Goal: Task Accomplishment & Management: Manage account settings

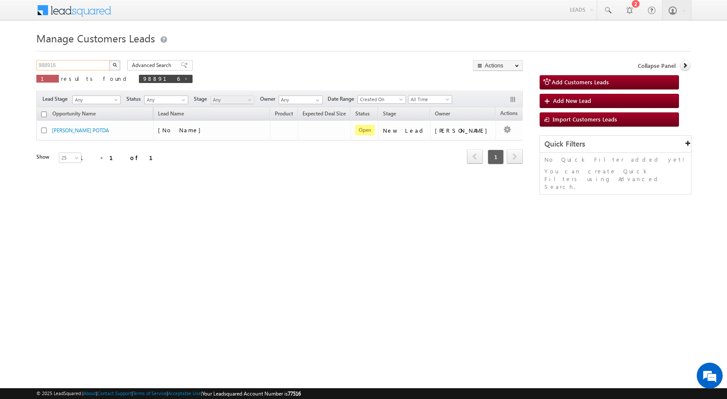
click at [88, 61] on input "988916" at bounding box center [73, 65] width 74 height 10
paste input "9488"
type input "989488"
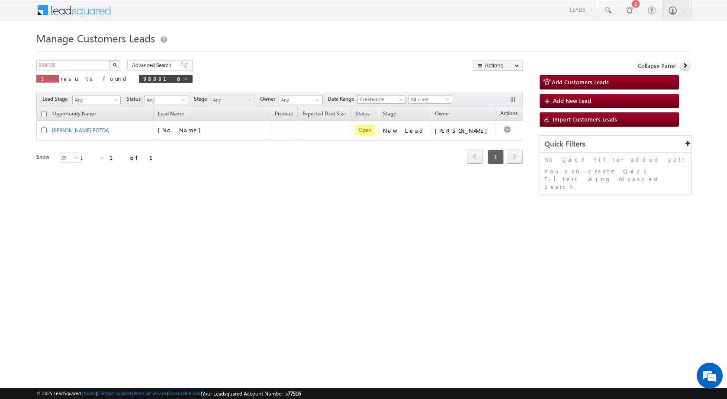
click at [116, 66] on img "button" at bounding box center [115, 65] width 4 height 4
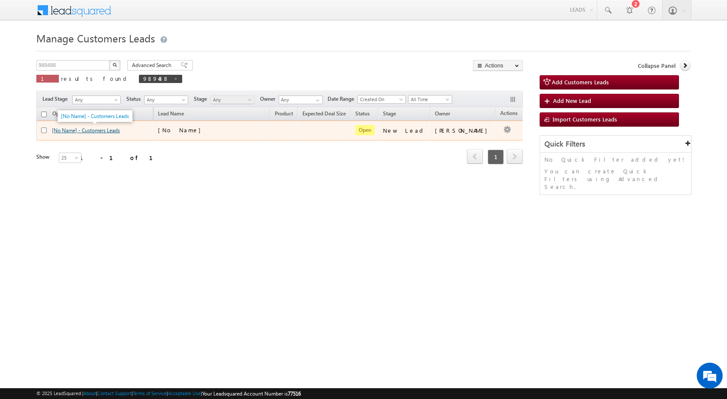
click at [87, 132] on link "[No Name] - Customers Leads" at bounding box center [86, 130] width 68 height 6
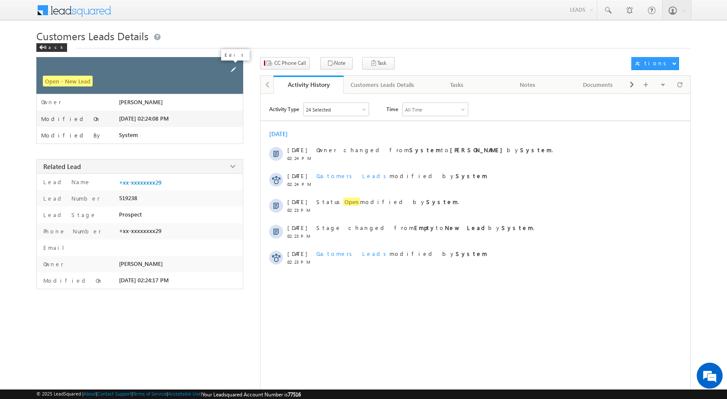
click at [228, 72] on span at bounding box center [233, 70] width 10 height 10
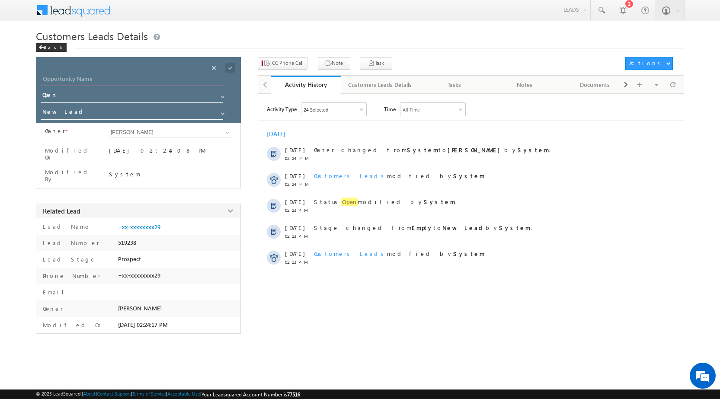
click at [105, 81] on input "Opportunity Name" at bounding box center [133, 80] width 184 height 12
click at [402, 330] on div "Activity Type 24 Selected Select All Other Activities 17 Owner Changed Status C…" at bounding box center [471, 254] width 426 height 303
click at [93, 87] on div "Ja" at bounding box center [143, 82] width 205 height 16
click at [100, 76] on input "Ja" at bounding box center [133, 80] width 184 height 12
type input "[PERSON_NAME]"
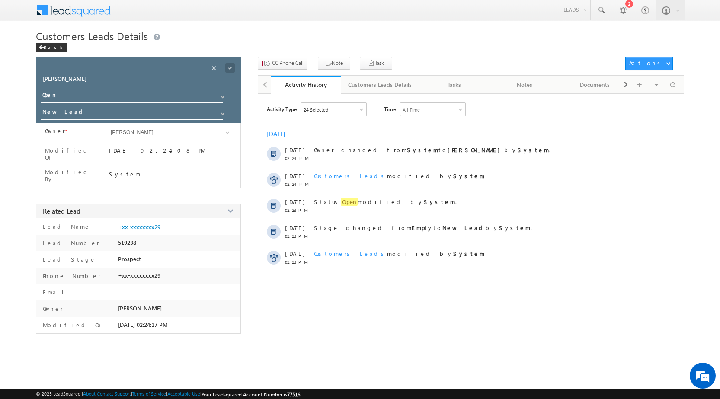
drag, startPoint x: 226, startPoint y: 66, endPoint x: 230, endPoint y: 69, distance: 4.9
click at [229, 71] on span at bounding box center [230, 68] width 10 height 10
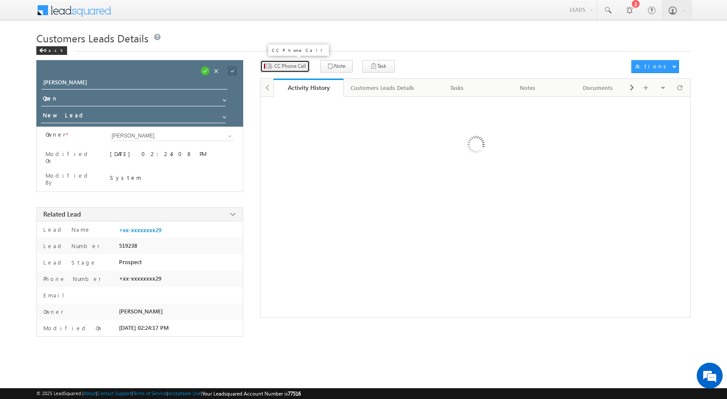
click at [291, 63] on span "CC Phone Call" at bounding box center [290, 66] width 32 height 8
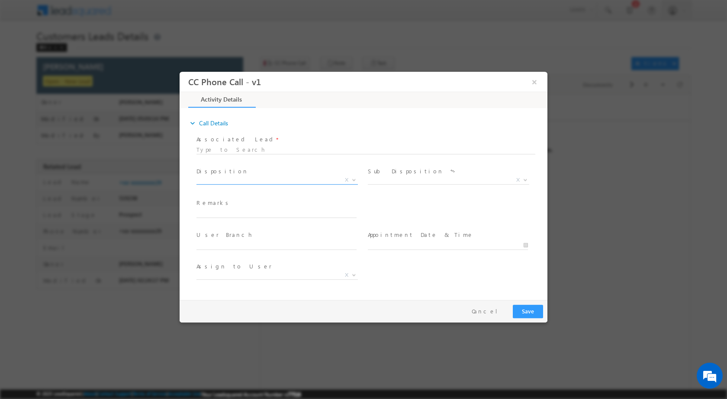
click at [351, 179] on b at bounding box center [353, 179] width 5 height 3
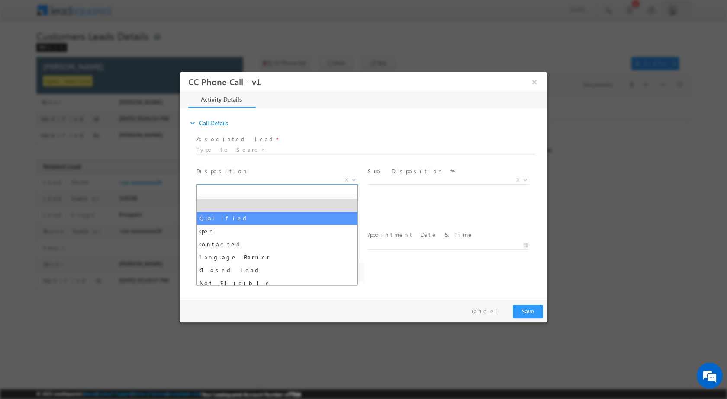
select select "Qualified"
select select "Rose.Shyse+sgrl@leadsquared.com"
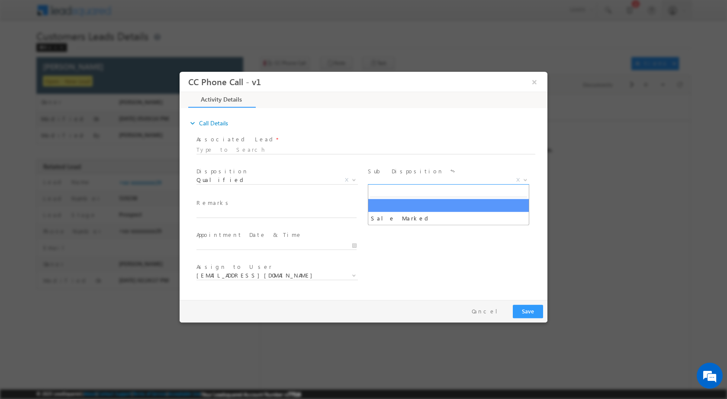
click at [527, 176] on span at bounding box center [524, 179] width 9 height 11
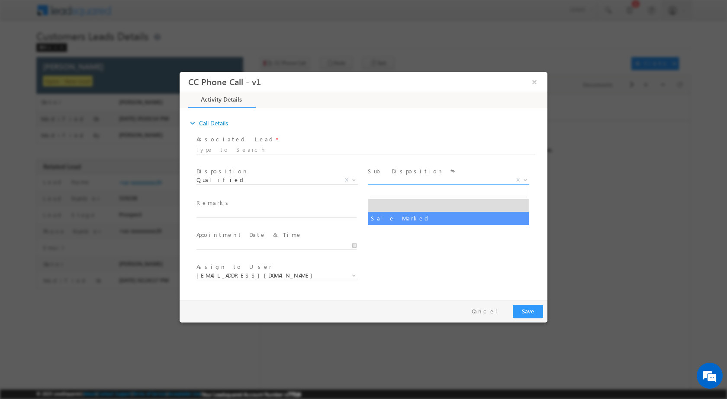
select select "Sale Marked"
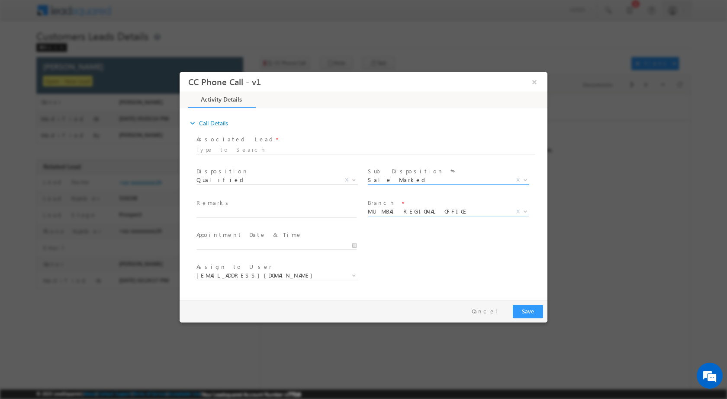
click at [524, 212] on b at bounding box center [525, 210] width 5 height 3
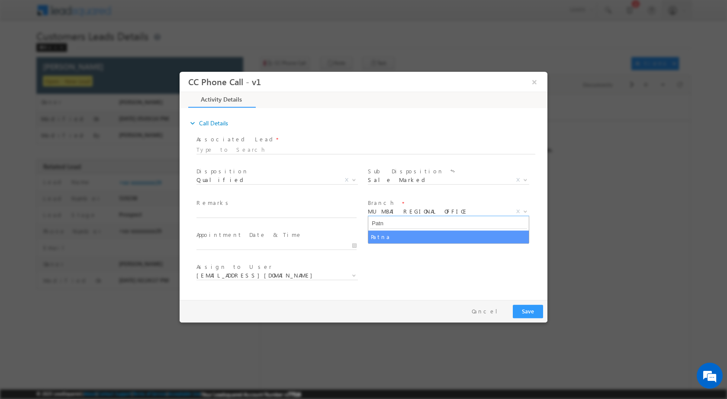
type input "Patn"
select select "Patna"
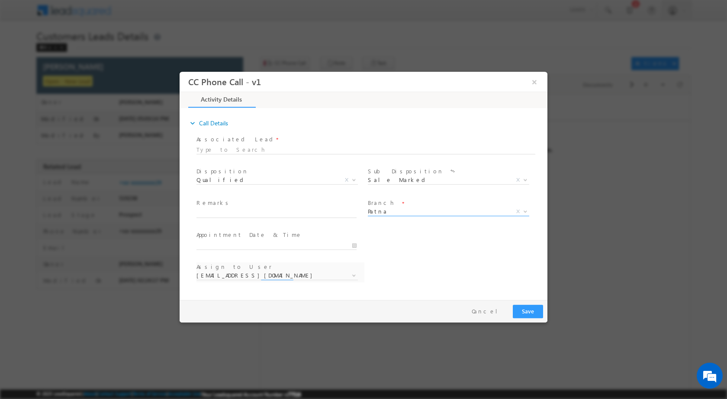
select select "nihar.sawant+cc1@leadsquared.com"
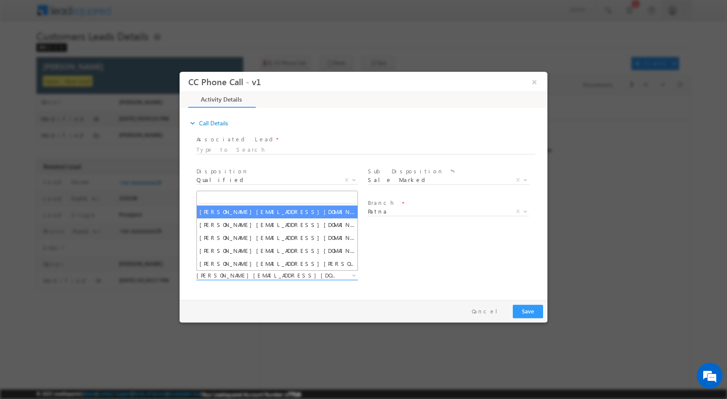
click at [352, 275] on b at bounding box center [353, 274] width 5 height 3
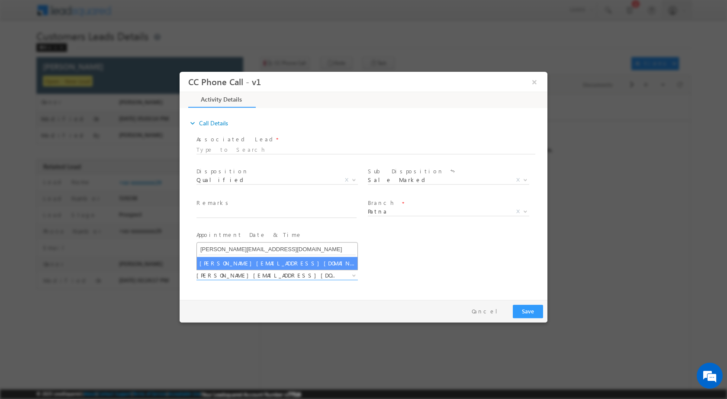
type input "saroj.prasad@sgrlimited.in"
select select "saroj.prasad@sgrlimited.in"
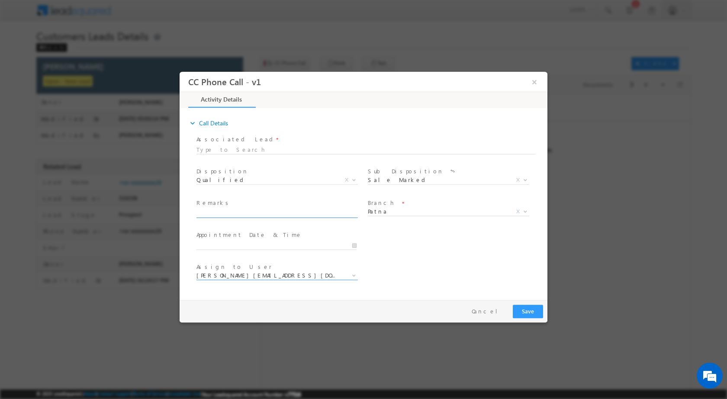
click at [270, 213] on input "text" at bounding box center [276, 213] width 160 height 9
paste input "13/10-Customer name is Jaykant kumar Customer age is 50 yrs loan type is Plot P…"
type input "13/10-Customer name is Jaykant kumar Customer age is 50 yrs loan type is Plot P…"
click at [538, 312] on button "Save" at bounding box center [528, 311] width 30 height 13
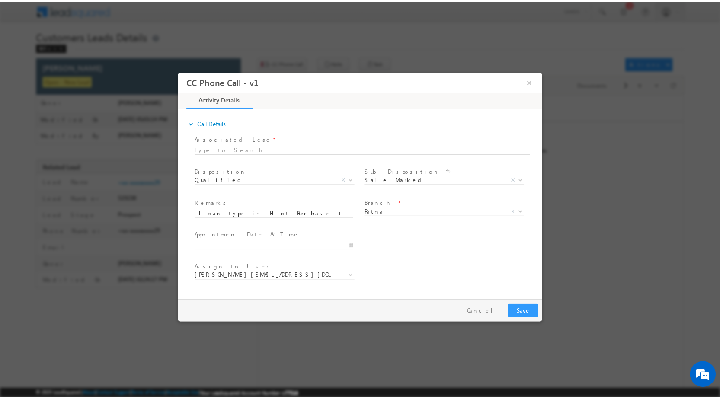
scroll to position [0, 0]
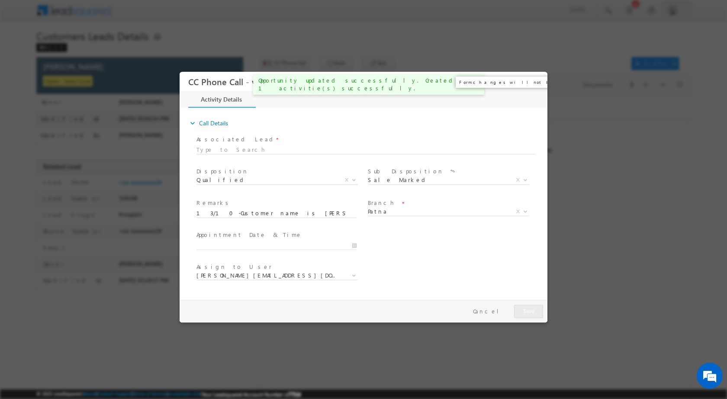
click at [534, 84] on button "×" at bounding box center [534, 82] width 15 height 16
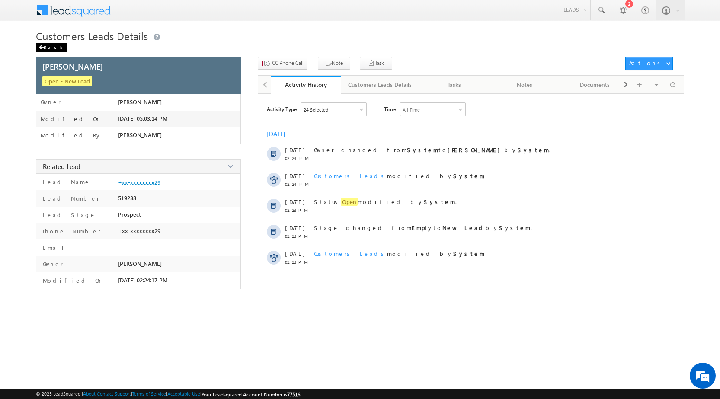
click at [51, 49] on div "Back" at bounding box center [51, 47] width 31 height 9
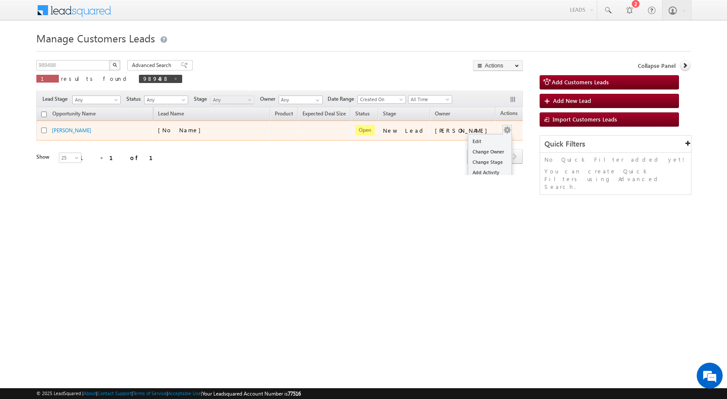
drag, startPoint x: 500, startPoint y: 122, endPoint x: 498, endPoint y: 129, distance: 6.6
click at [500, 124] on td "Edit Change Owner Change Stage Add Activity Add Task Delete" at bounding box center [513, 131] width 36 height 20
click at [481, 140] on link "Edit" at bounding box center [489, 141] width 43 height 10
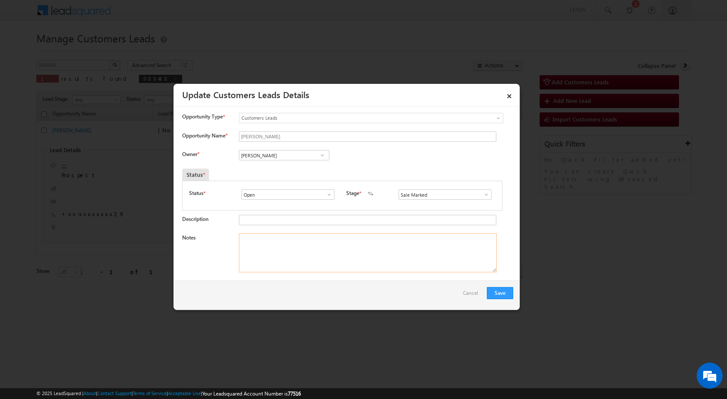
click at [344, 256] on textarea "Notes" at bounding box center [368, 253] width 258 height 39
paste textarea "13/10-Customer name is [PERSON_NAME] Customer age is [DEMOGRAPHIC_DATA] yrs loa…"
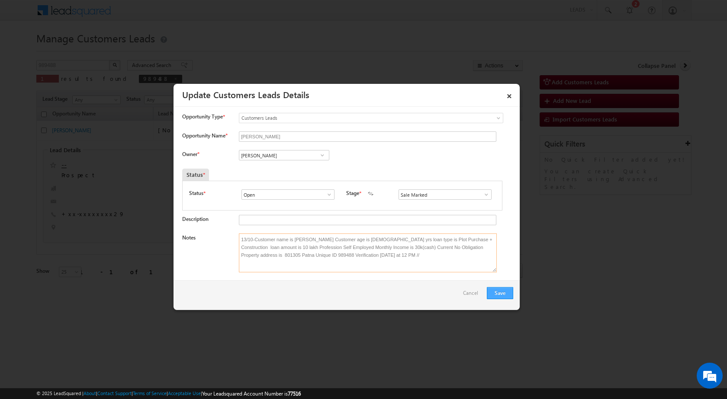
type textarea "13/10-Customer name is [PERSON_NAME] Customer age is [DEMOGRAPHIC_DATA] yrs loa…"
click at [502, 290] on button "Save" at bounding box center [500, 293] width 26 height 12
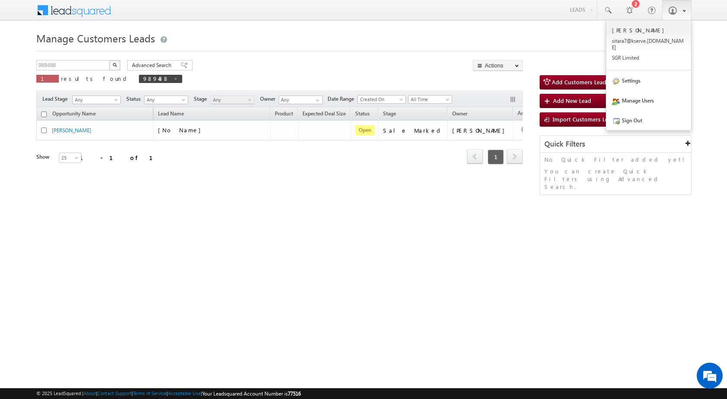
click at [674, 13] on span at bounding box center [672, 10] width 9 height 9
click at [666, 118] on link "Sign Out" at bounding box center [648, 120] width 85 height 20
